Goal: Task Accomplishment & Management: Manage account settings

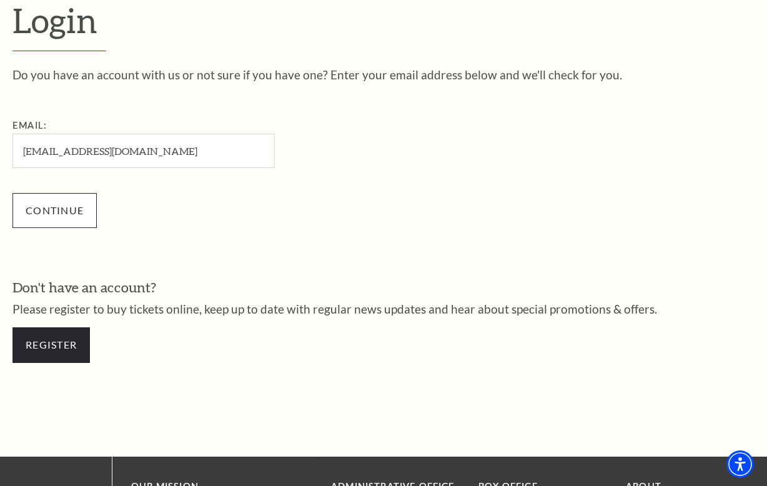
type input "[EMAIL_ADDRESS][DOMAIN_NAME]"
click at [56, 216] on input "Continue" at bounding box center [54, 210] width 84 height 35
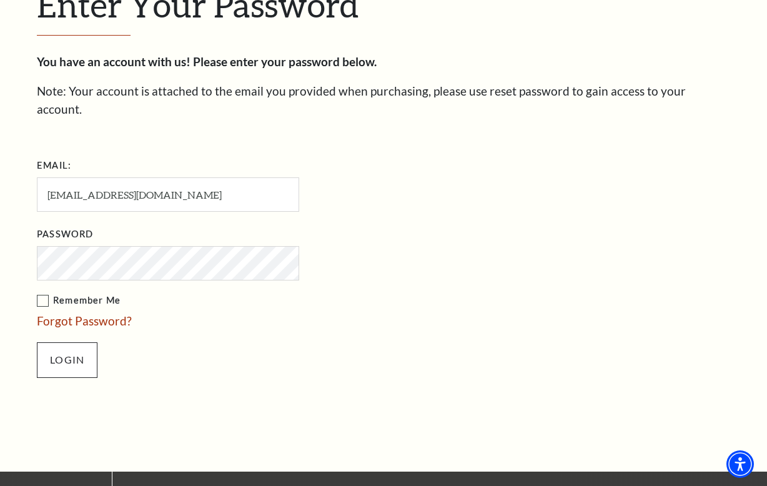
click at [69, 342] on input "Login" at bounding box center [67, 359] width 61 height 35
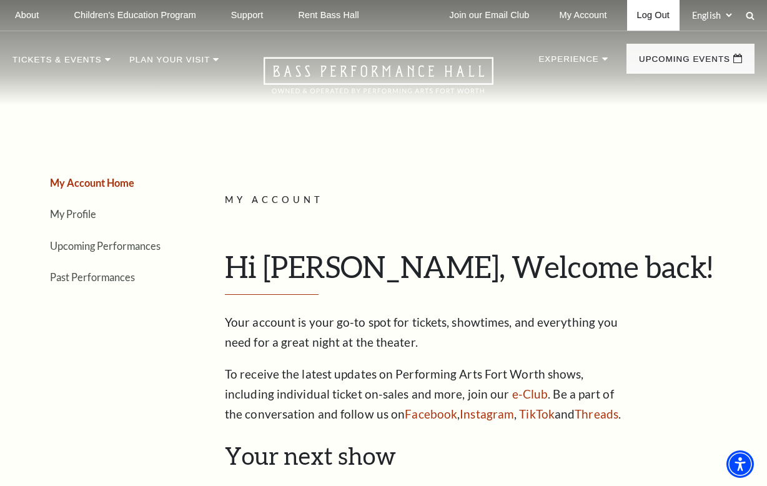
click at [659, 16] on link "Log Out" at bounding box center [653, 15] width 52 height 31
